Goal: Use online tool/utility: Utilize a website feature to perform a specific function

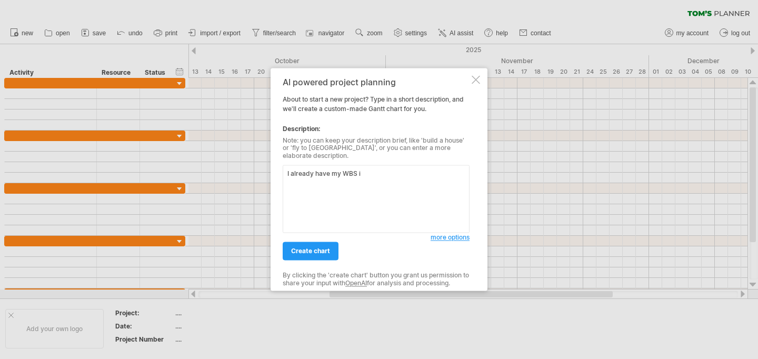
type textarea "I already have my WBS i"
click at [475, 102] on div "AI powered project planning About to start a new project? Type in a short descr…" at bounding box center [379, 179] width 217 height 223
click at [475, 100] on div "AI powered project planning About to start a new project? Type in a short descr…" at bounding box center [379, 179] width 217 height 223
click at [476, 84] on div at bounding box center [476, 79] width 8 height 8
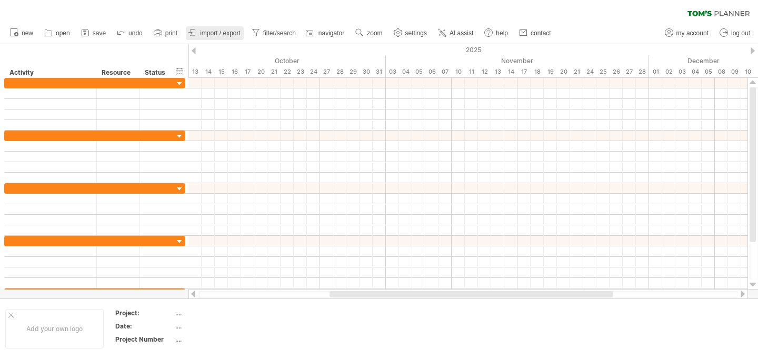
click at [209, 29] on link "import / export" at bounding box center [215, 33] width 58 height 14
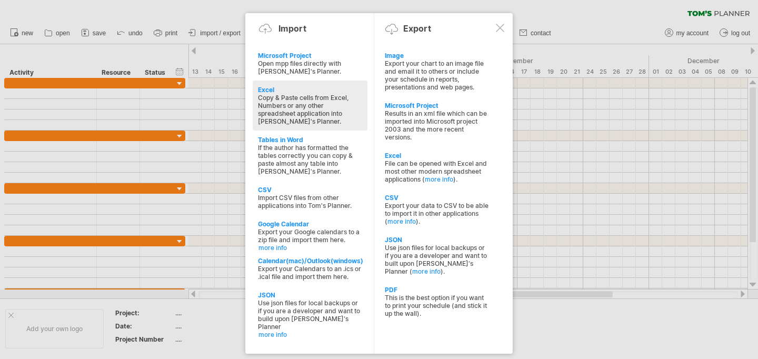
click at [309, 117] on div "Copy & Paste cells from Excel, Numbers or any other spreadsheet application int…" at bounding box center [310, 110] width 104 height 32
type textarea "**********"
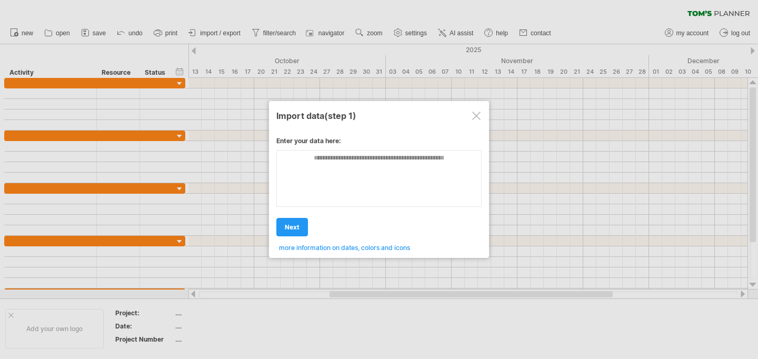
click at [480, 114] on div at bounding box center [476, 116] width 8 height 8
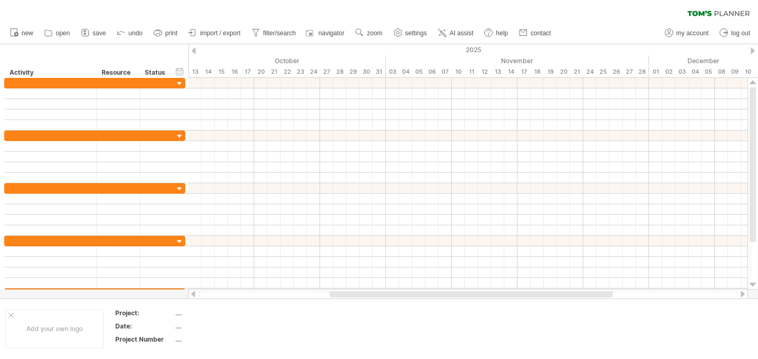
click at [204, 21] on div "clear filter reapply filter" at bounding box center [379, 11] width 758 height 22
click at [204, 33] on span "import / export" at bounding box center [220, 32] width 41 height 7
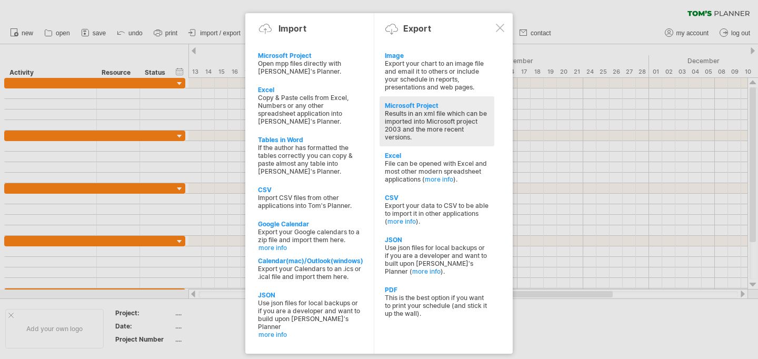
click at [435, 101] on div "Microsoft Project Results in an xml file which can be imported into Microsoft p…" at bounding box center [437, 121] width 115 height 50
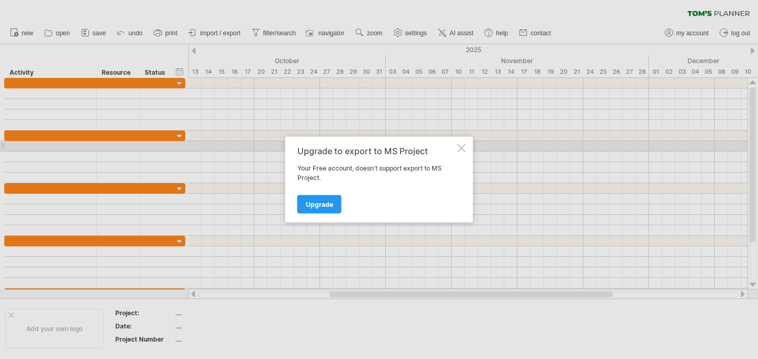
click at [459, 147] on div at bounding box center [462, 148] width 8 height 8
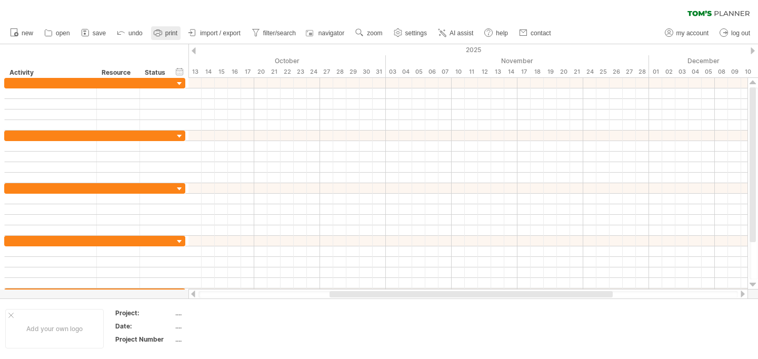
click at [171, 33] on span "print" at bounding box center [171, 32] width 12 height 7
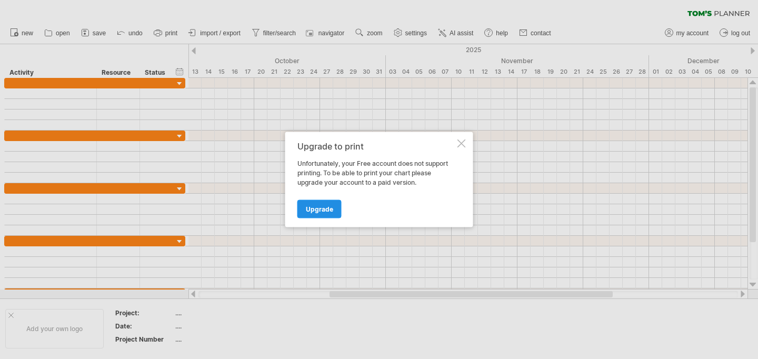
click at [320, 203] on link "Upgrade" at bounding box center [320, 209] width 44 height 18
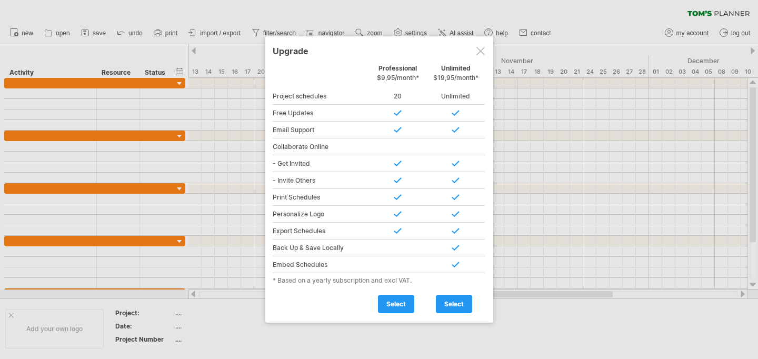
click at [526, 84] on div at bounding box center [379, 179] width 758 height 359
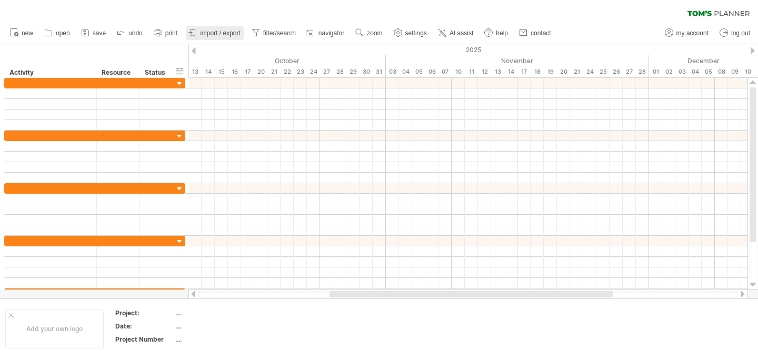
click at [200, 28] on link "import / export" at bounding box center [215, 33] width 58 height 14
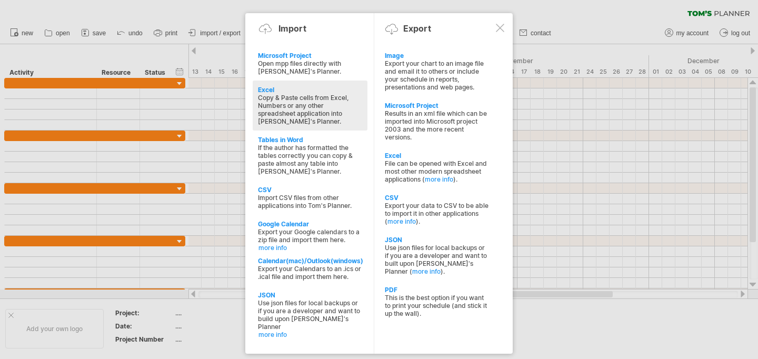
click at [321, 85] on div "Excel Copy & Paste cells from Excel, Numbers or any other spreadsheet applicati…" at bounding box center [310, 106] width 115 height 50
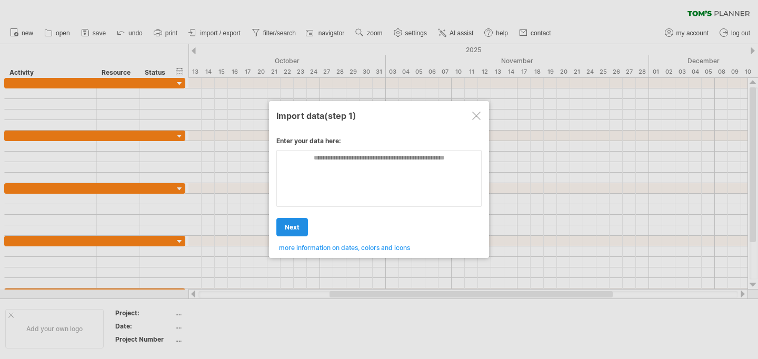
click at [295, 233] on link "next" at bounding box center [293, 227] width 32 height 18
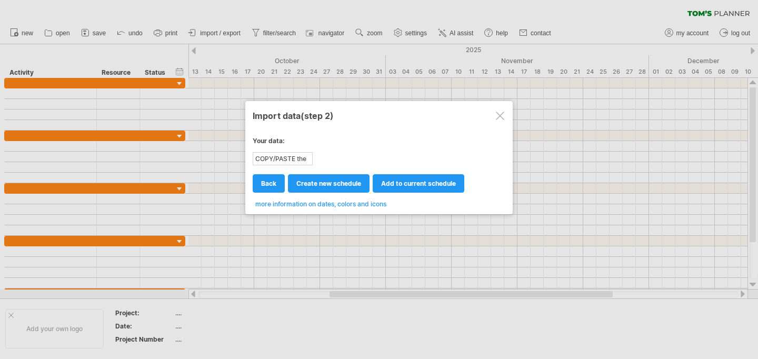
click at [503, 114] on div at bounding box center [500, 116] width 8 height 8
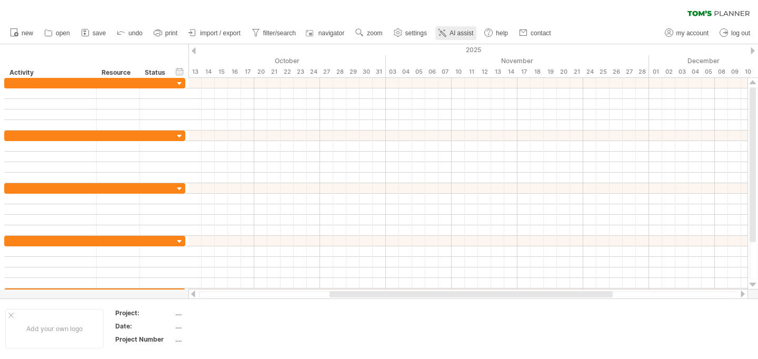
click at [448, 32] on icon at bounding box center [442, 32] width 11 height 11
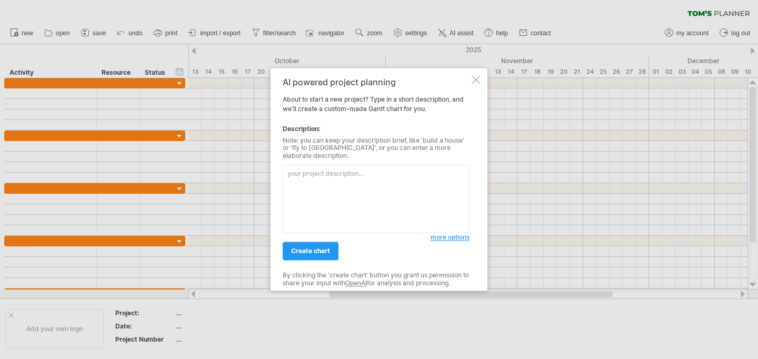
paste textarea "| **L°** | **Ipsumdolors / Ametco ad elitsedd** | **Eiusmodtempo incididunt** |…"
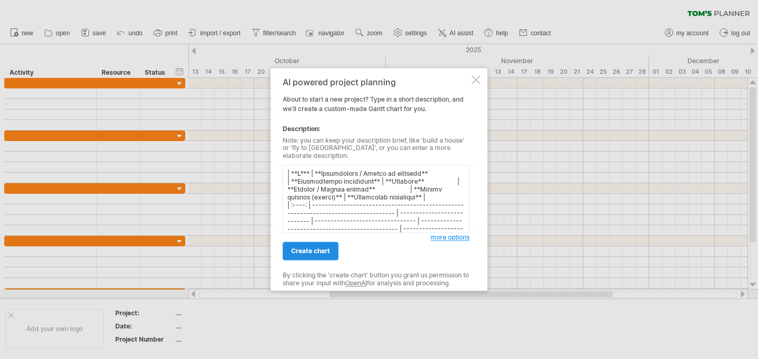
type textarea "| **L°** | **Ipsumdolors / Ametco ad elitsedd** | **Eiusmodtempo incididunt** |…"
click at [308, 248] on span "create chart" at bounding box center [310, 252] width 39 height 8
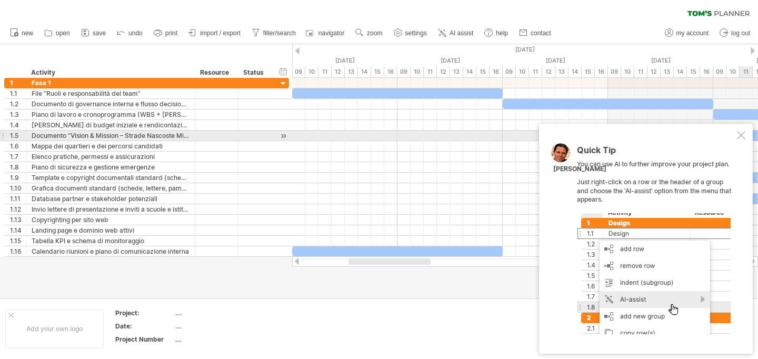
click at [741, 138] on div at bounding box center [741, 135] width 8 height 8
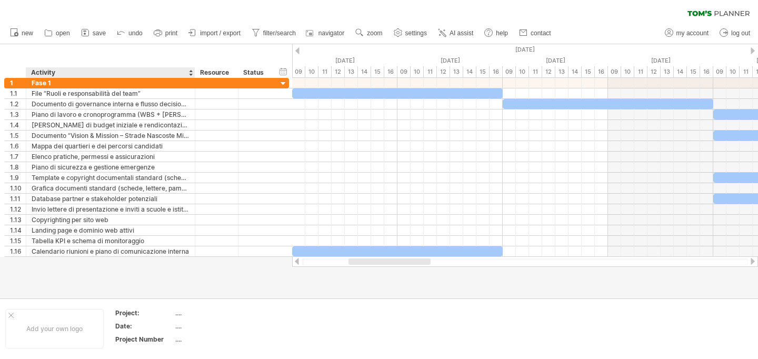
drag, startPoint x: 98, startPoint y: 32, endPoint x: 40, endPoint y: 38, distance: 59.3
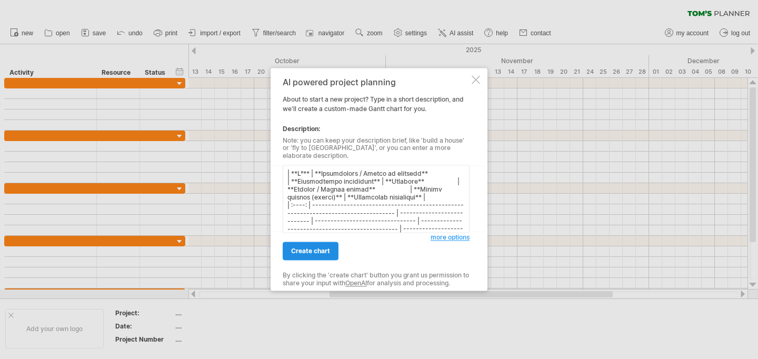
scroll to position [526, 0]
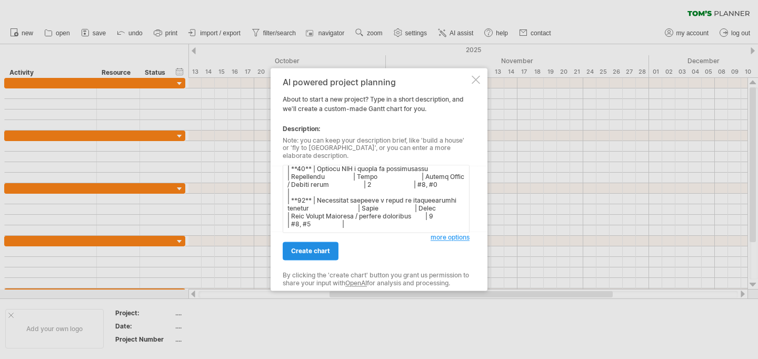
type textarea "| **L°** | **Ipsumdolors / Ametco ad elitsedd** | **Eiusmodtempo incididunt** |…"
click at [327, 252] on link "create chart" at bounding box center [311, 251] width 56 height 18
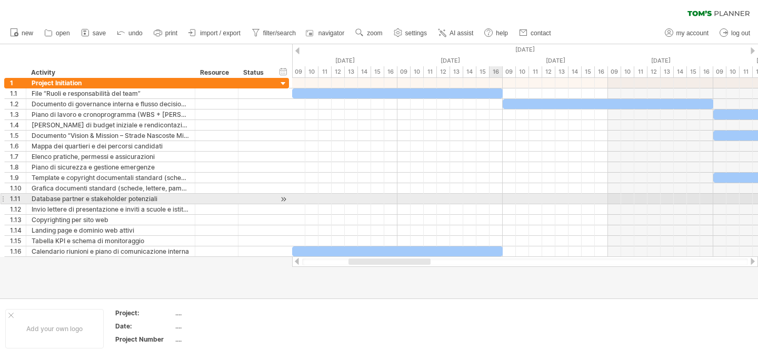
click at [498, 201] on div at bounding box center [525, 199] width 466 height 11
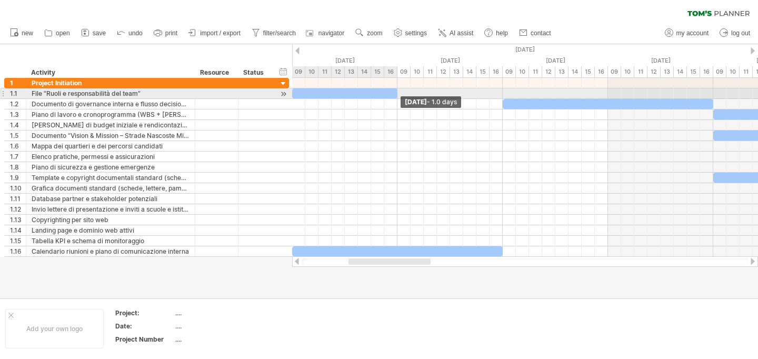
drag, startPoint x: 501, startPoint y: 92, endPoint x: 371, endPoint y: 92, distance: 130.6
click at [371, 92] on div at bounding box center [344, 93] width 105 height 10
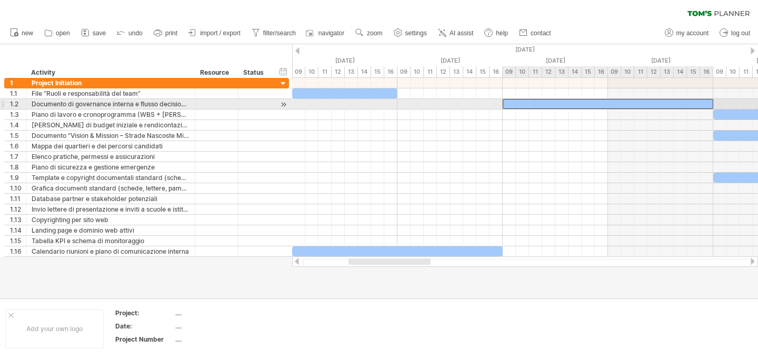
click at [509, 108] on div at bounding box center [608, 104] width 211 height 10
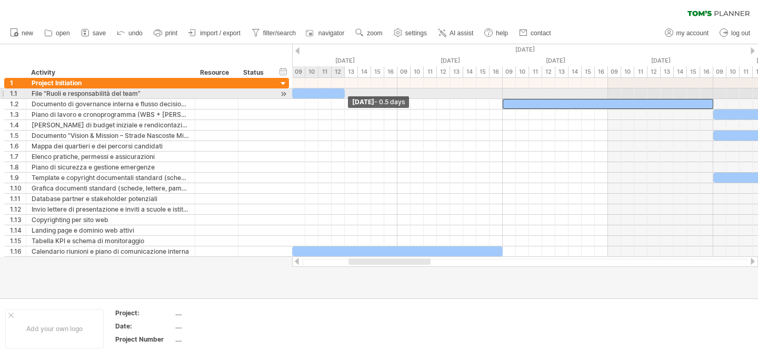
drag, startPoint x: 396, startPoint y: 94, endPoint x: 315, endPoint y: 93, distance: 80.6
click at [315, 93] on div at bounding box center [318, 93] width 53 height 10
